Goal: Find specific page/section: Find specific page/section

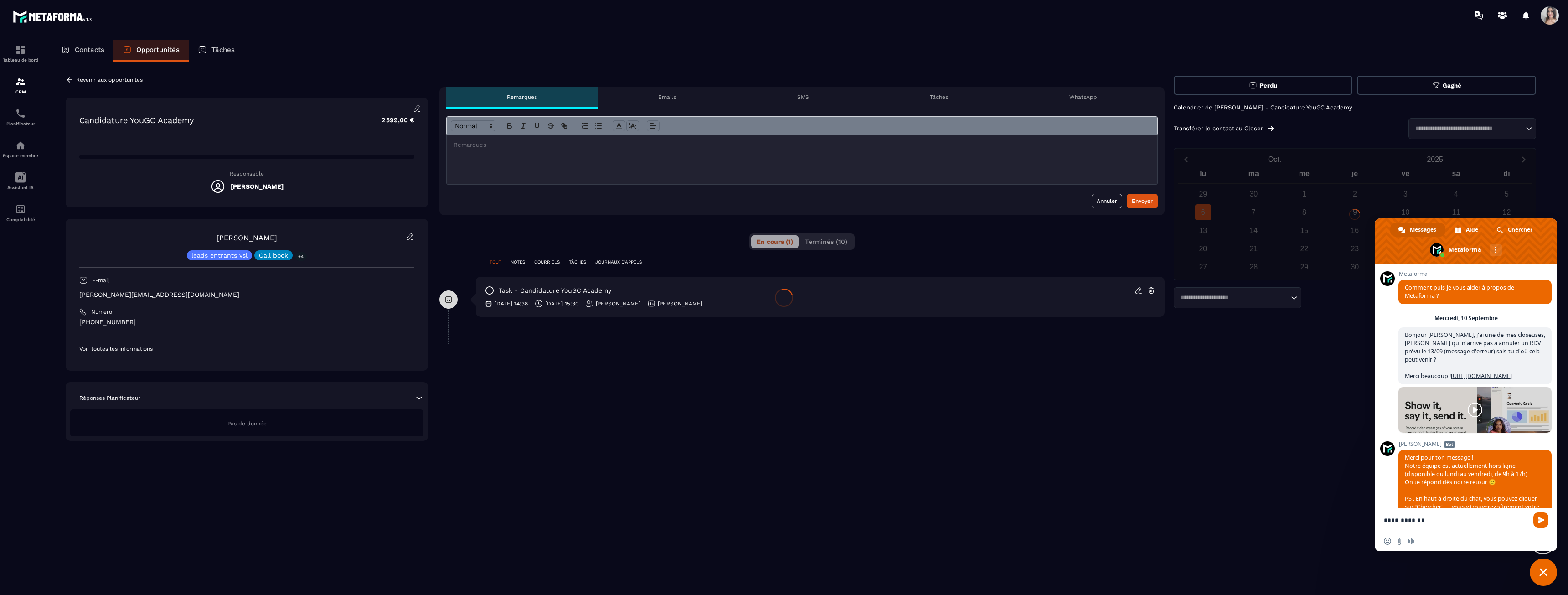
scroll to position [1385, 0]
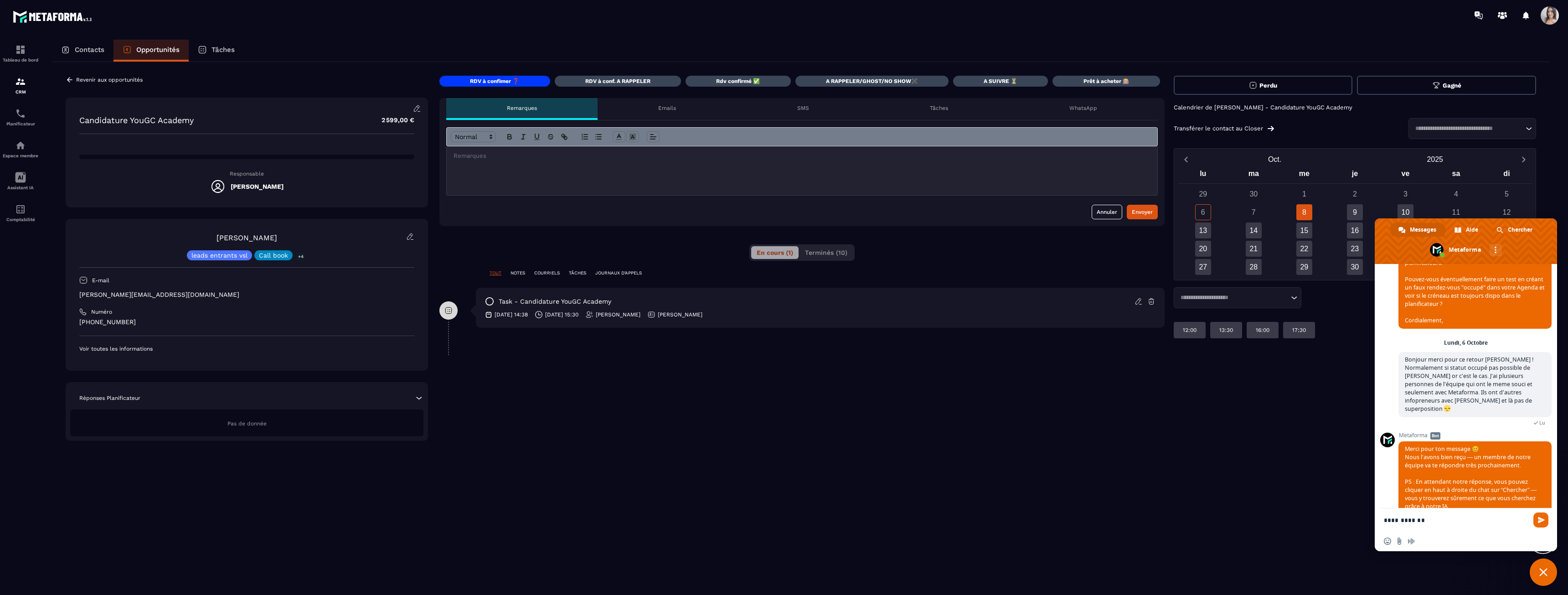
click at [1540, 575] on span "Fermer le chat" at bounding box center [1543, 572] width 8 height 8
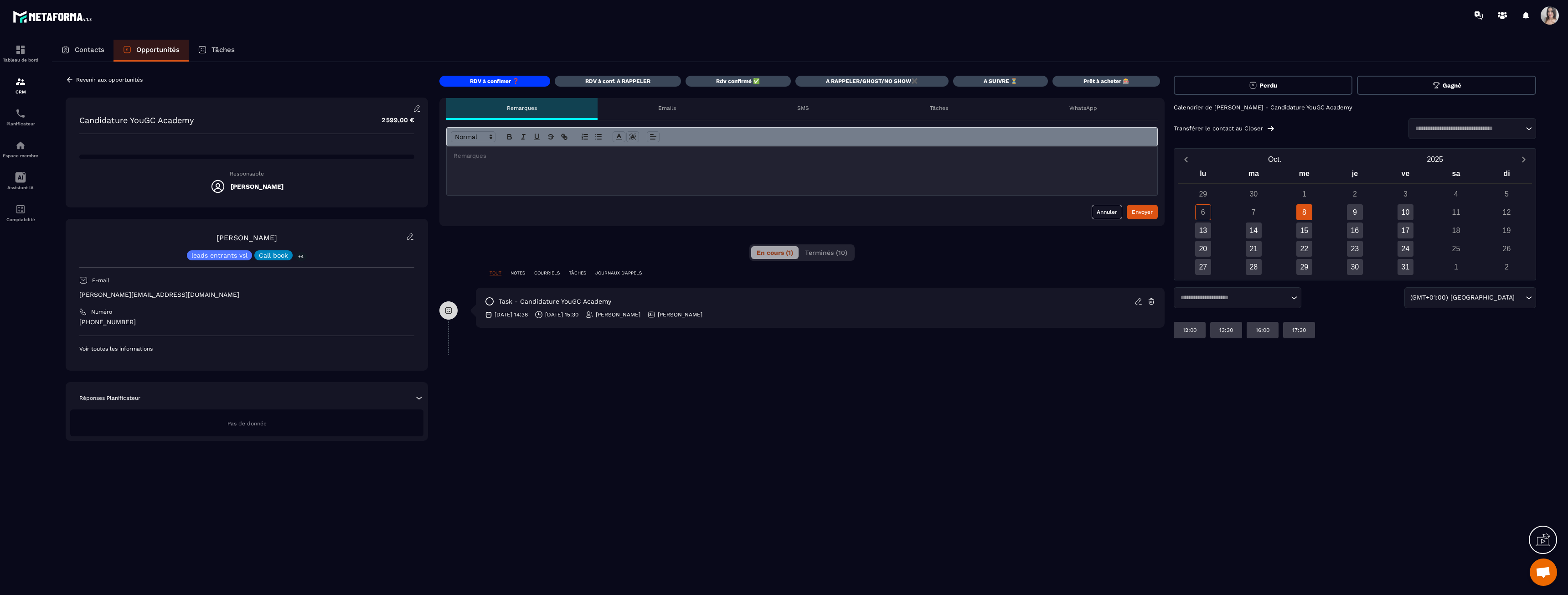
click at [1205, 215] on div "6" at bounding box center [1203, 212] width 16 height 16
click at [1235, 105] on p "Calendrier de [PERSON_NAME] - Candidature YouGC Academy" at bounding box center [1354, 108] width 362 height 7
click at [1454, 123] on div "Loading..." at bounding box center [1472, 129] width 128 height 21
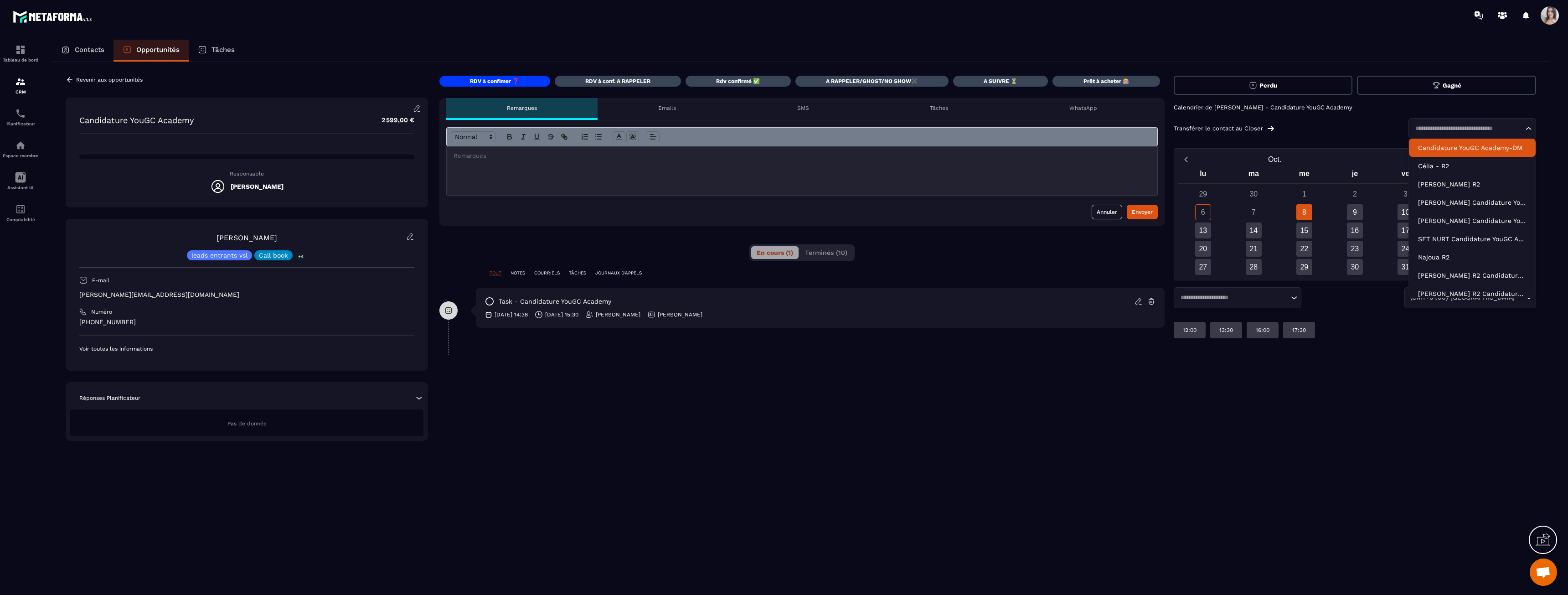
click at [1453, 125] on input "Search for option" at bounding box center [1468, 129] width 111 height 9
click at [1455, 144] on p "Candidature YouGC Academy-DM" at bounding box center [1472, 147] width 108 height 9
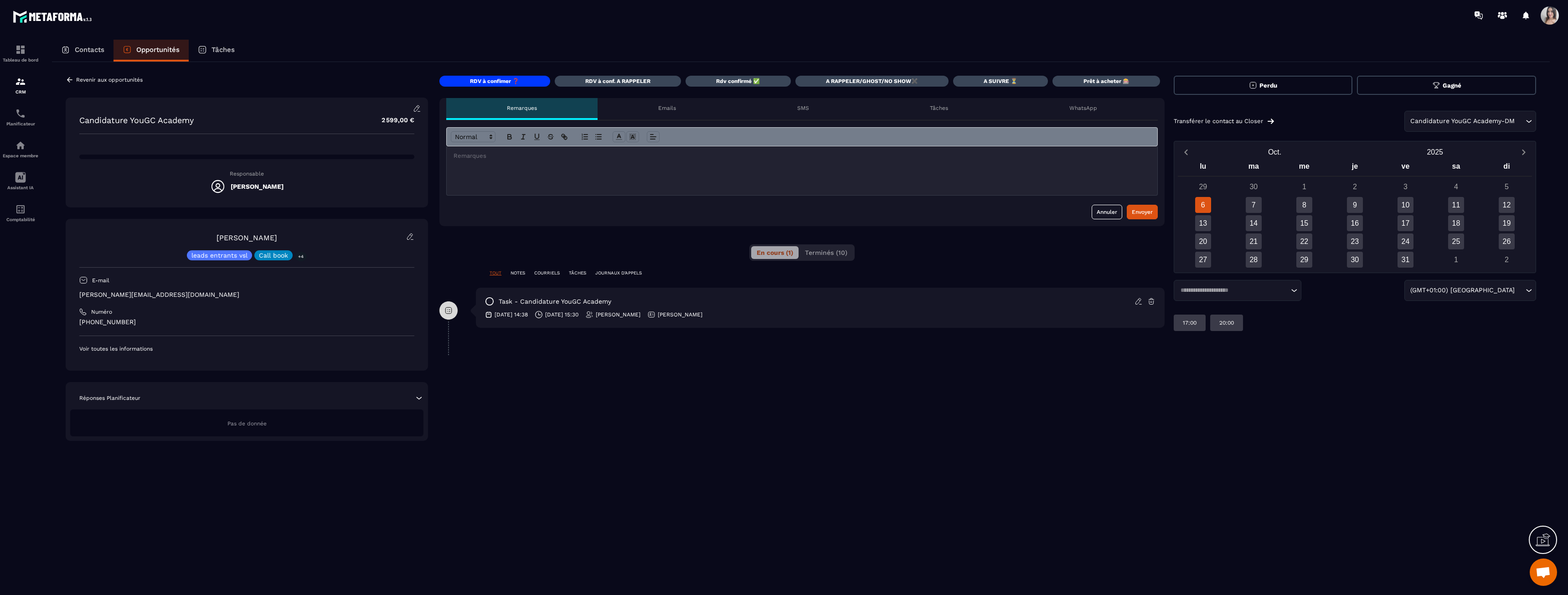
click at [1205, 206] on div "6" at bounding box center [1203, 205] width 16 height 16
click at [1205, 287] on input "Search for option" at bounding box center [1233, 290] width 111 height 9
click at [1387, 337] on div "[PERSON_NAME] Transférer le contact au Closer Candidature YouGC Academy-DM Load…" at bounding box center [1354, 258] width 362 height 365
click at [1230, 294] on input "Search for option" at bounding box center [1233, 290] width 111 height 9
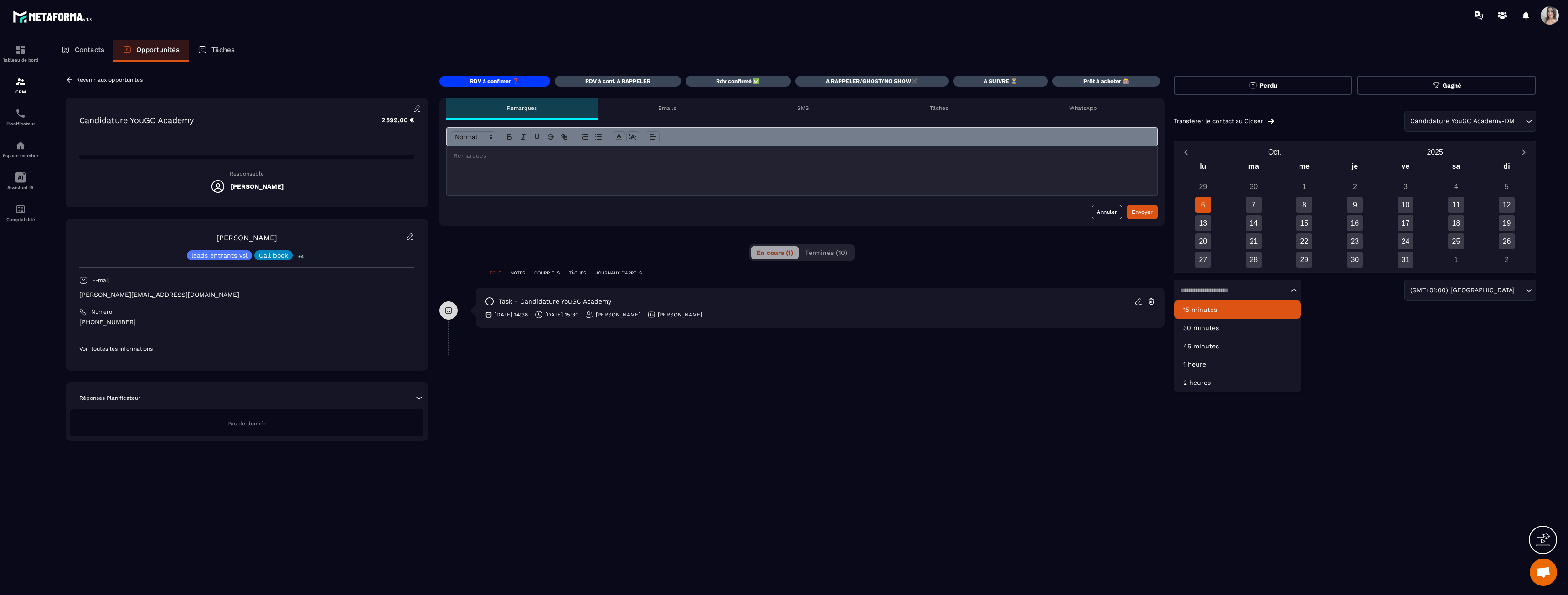
click at [1350, 334] on div "[PERSON_NAME] Transférer le contact au Closer Candidature YouGC Academy-DM Load…" at bounding box center [1354, 258] width 362 height 365
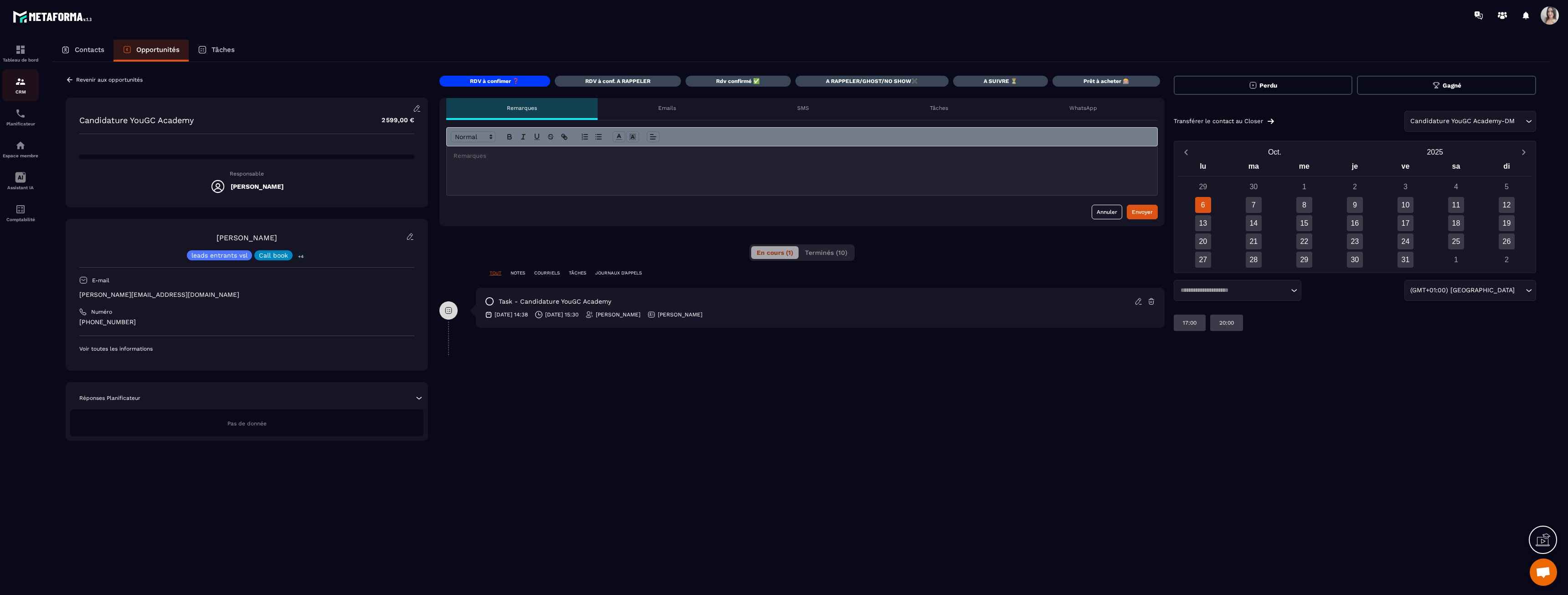
click at [24, 83] on img at bounding box center [21, 82] width 11 height 11
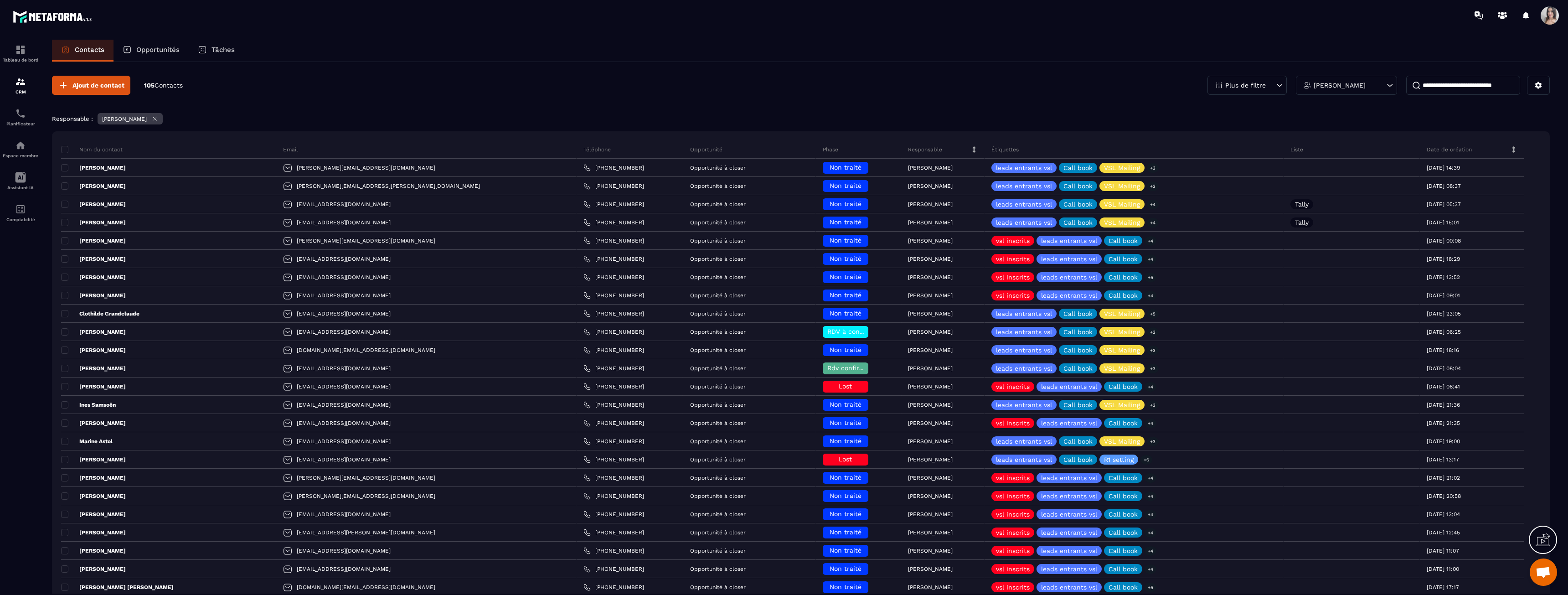
click at [1257, 88] on p "Plus de filtre" at bounding box center [1245, 85] width 41 height 6
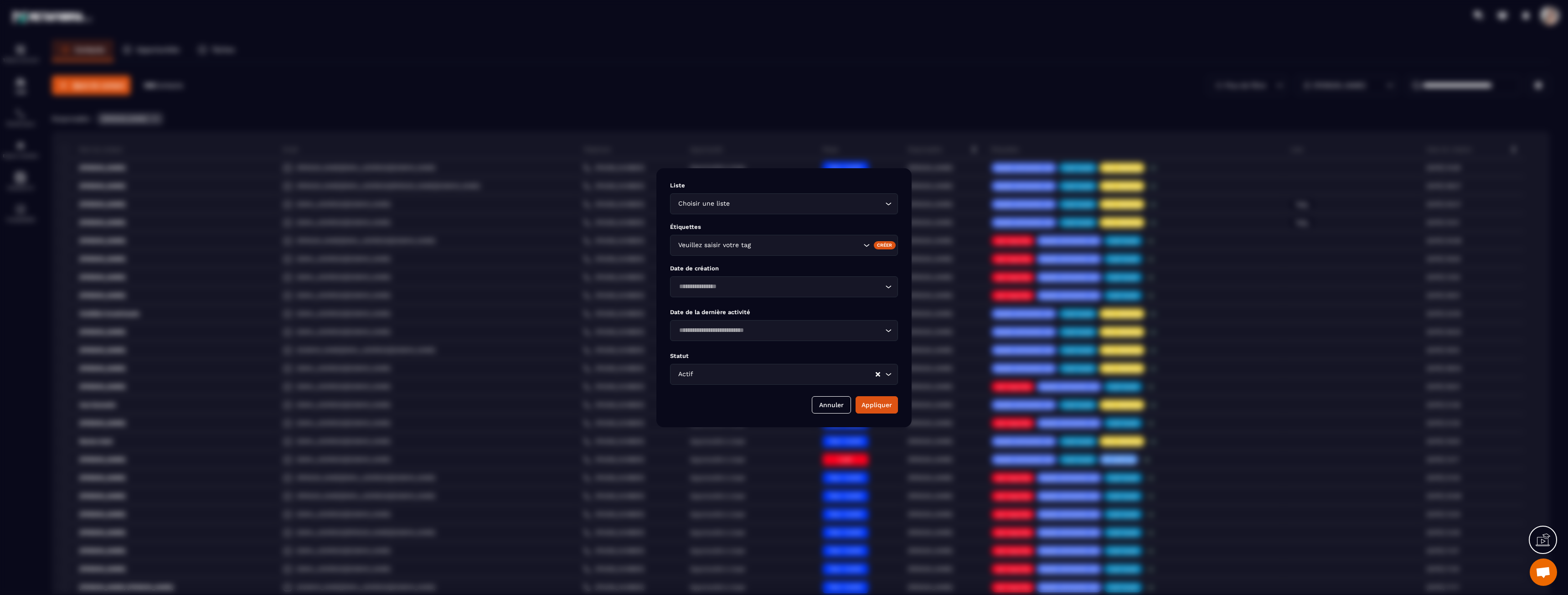
click at [704, 289] on input "Search for option" at bounding box center [780, 287] width 207 height 10
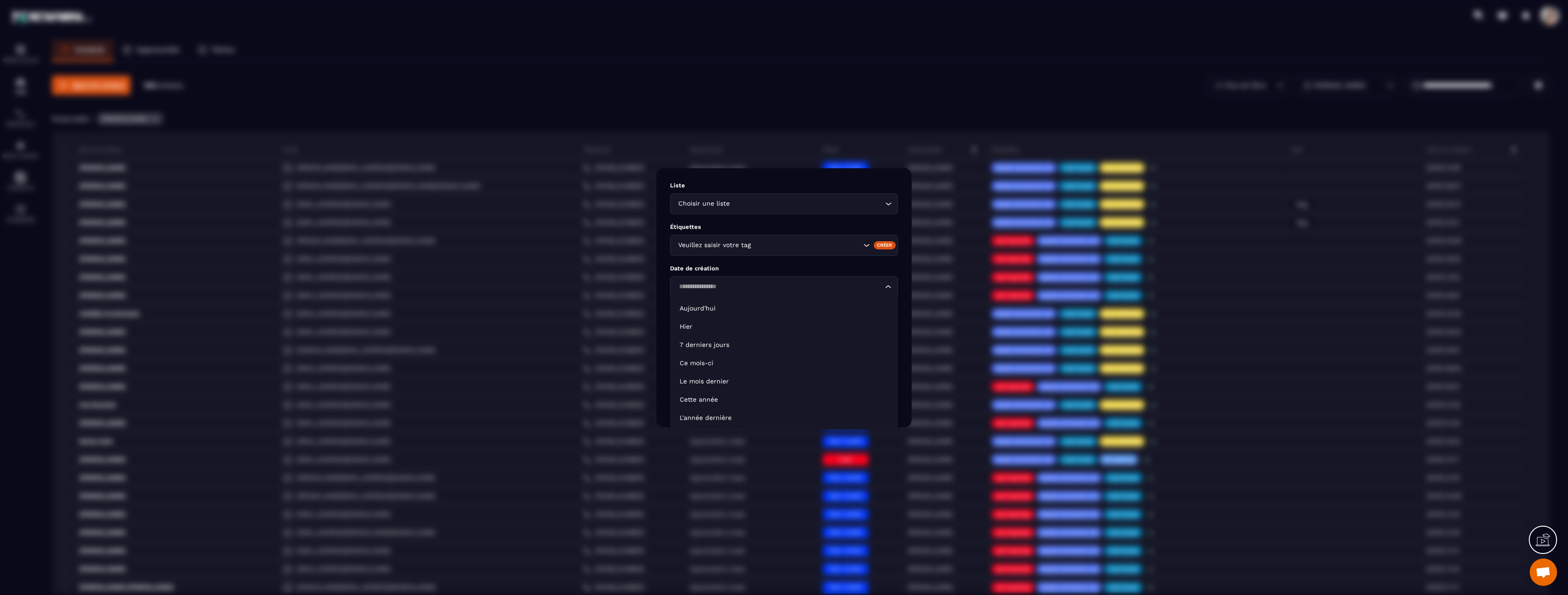
click at [704, 289] on input "Search for option" at bounding box center [780, 287] width 207 height 10
click at [716, 271] on p "Date de création" at bounding box center [784, 268] width 228 height 7
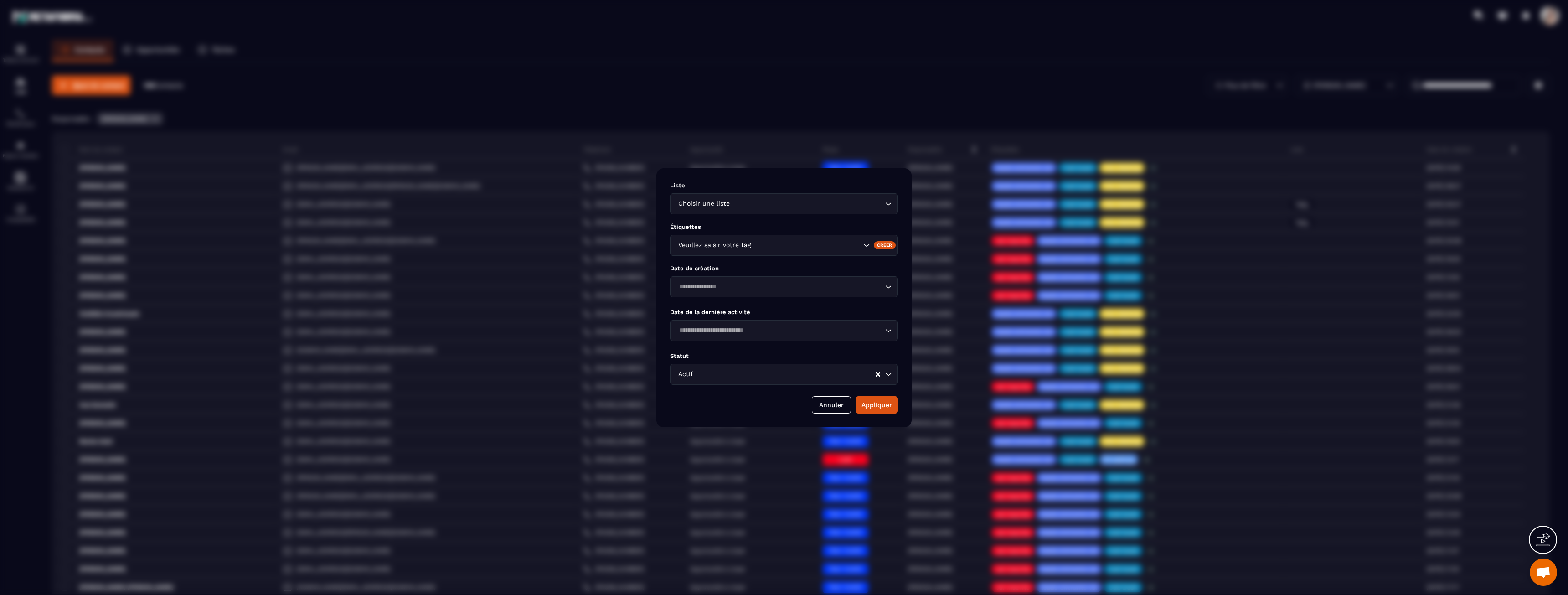
click at [727, 213] on div "Choisir une liste Loading..." at bounding box center [784, 204] width 228 height 21
click at [967, 76] on div "Modal window" at bounding box center [784, 297] width 1568 height 595
